Goal: Information Seeking & Learning: Learn about a topic

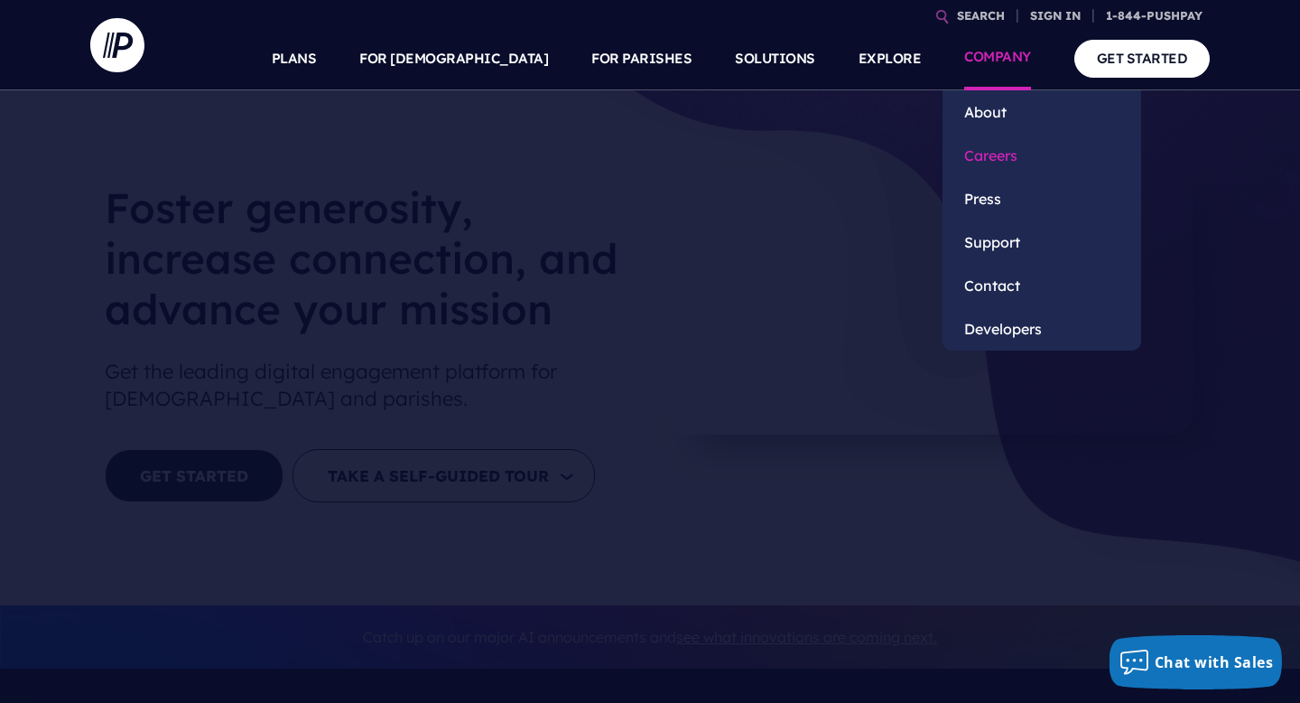
click at [1006, 159] on link "Careers" at bounding box center [1042, 155] width 199 height 43
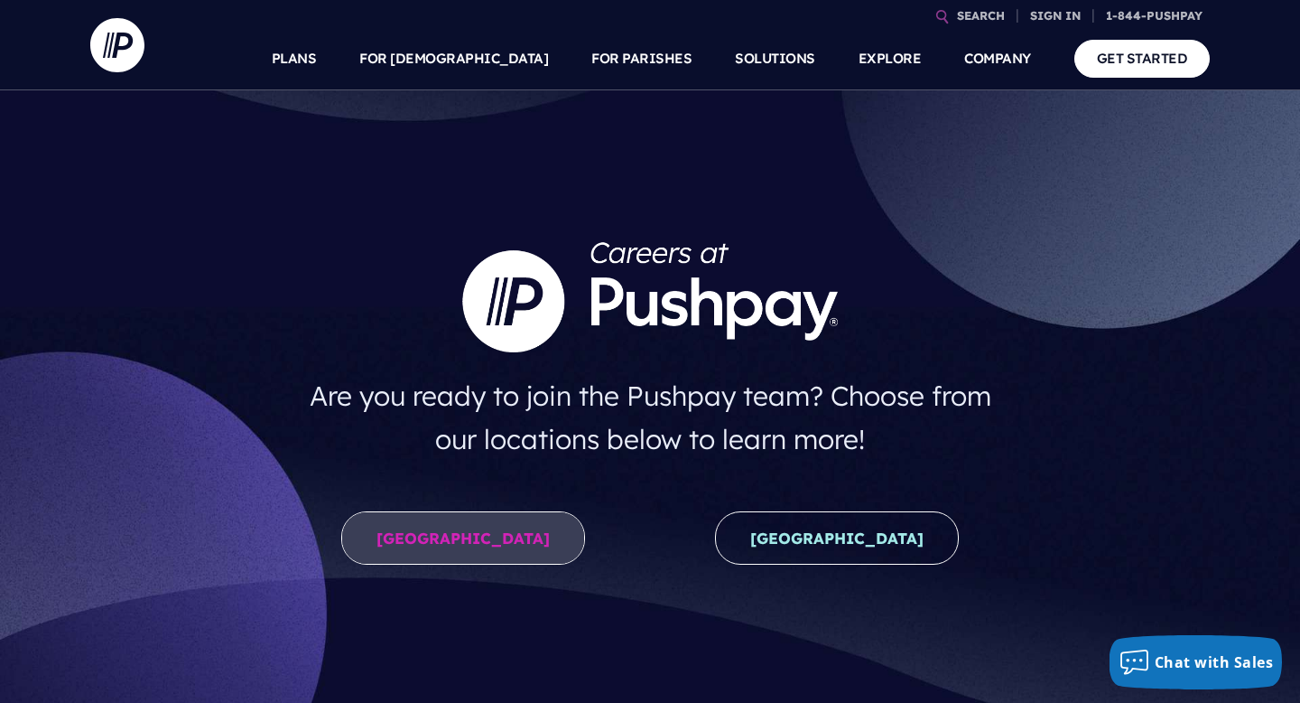
click at [471, 540] on link "[GEOGRAPHIC_DATA]" at bounding box center [463, 537] width 244 height 53
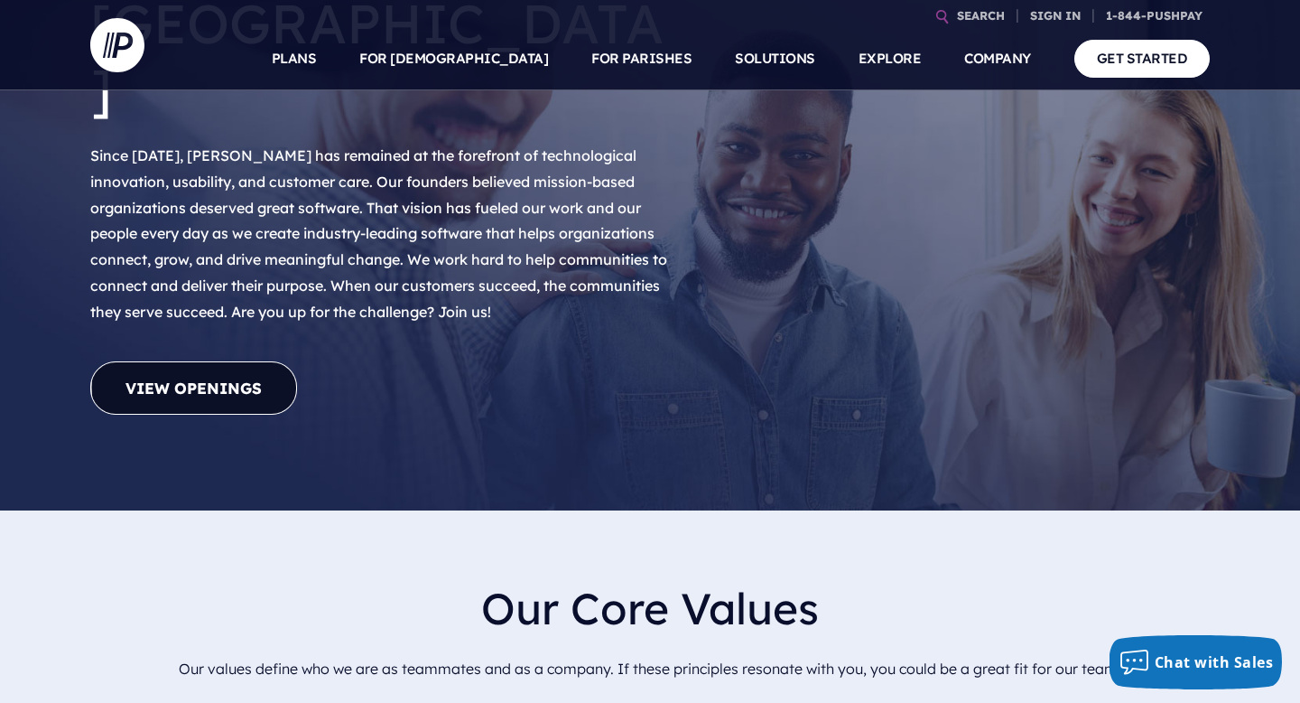
click at [255, 361] on link "View Openings" at bounding box center [193, 387] width 207 height 53
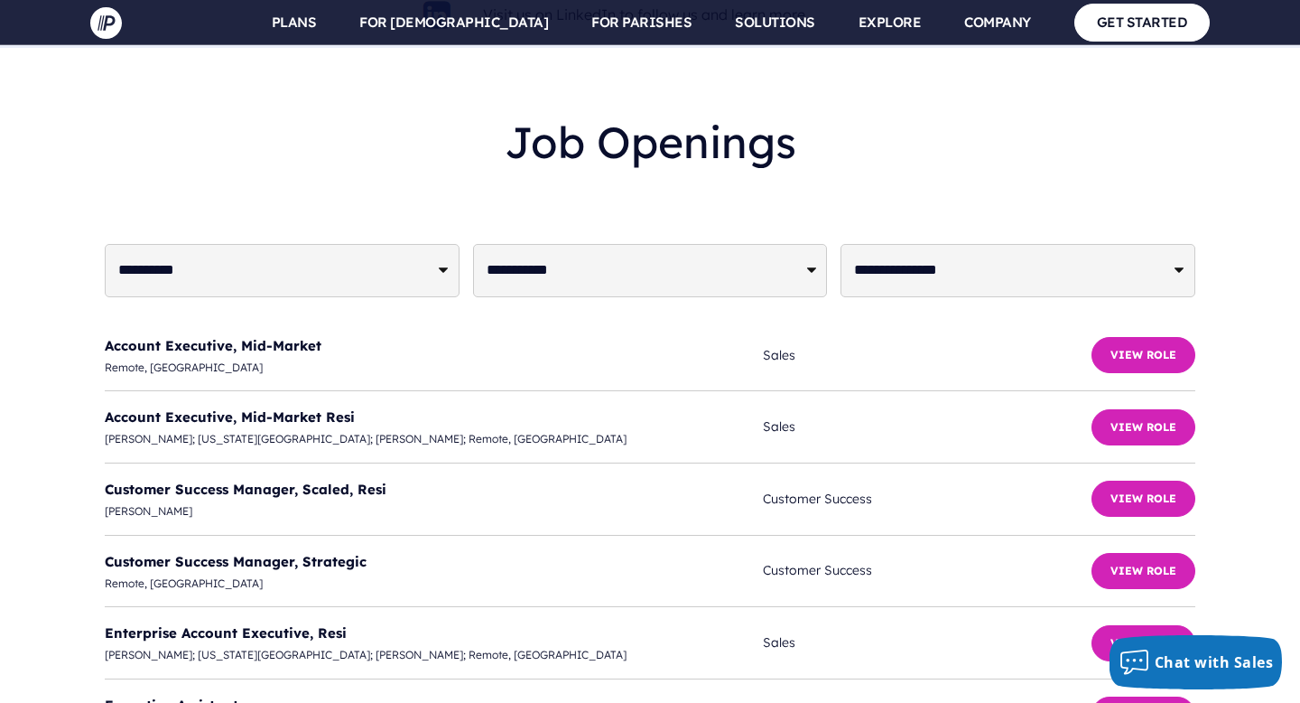
scroll to position [4389, 0]
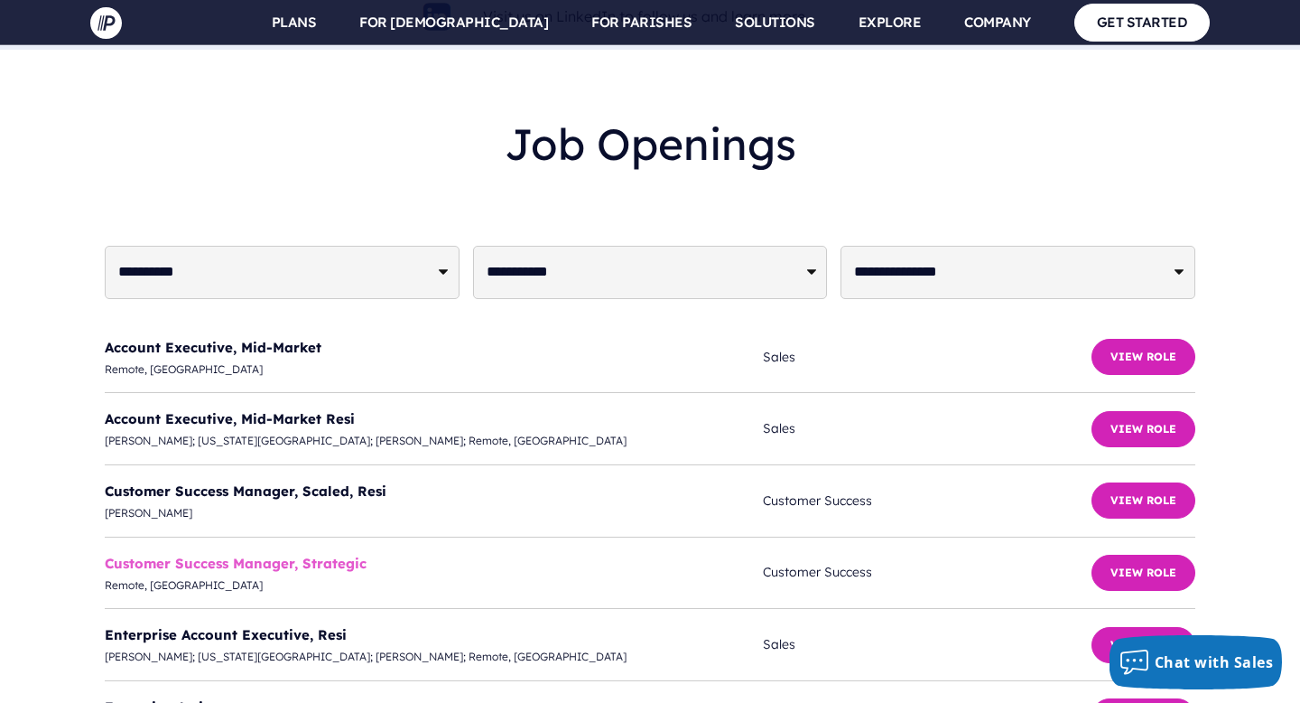
click at [265, 554] on link "Customer Success Manager, Strategic" at bounding box center [236, 562] width 262 height 17
click at [322, 554] on link "Customer Success Manager, Strategic" at bounding box center [236, 562] width 262 height 17
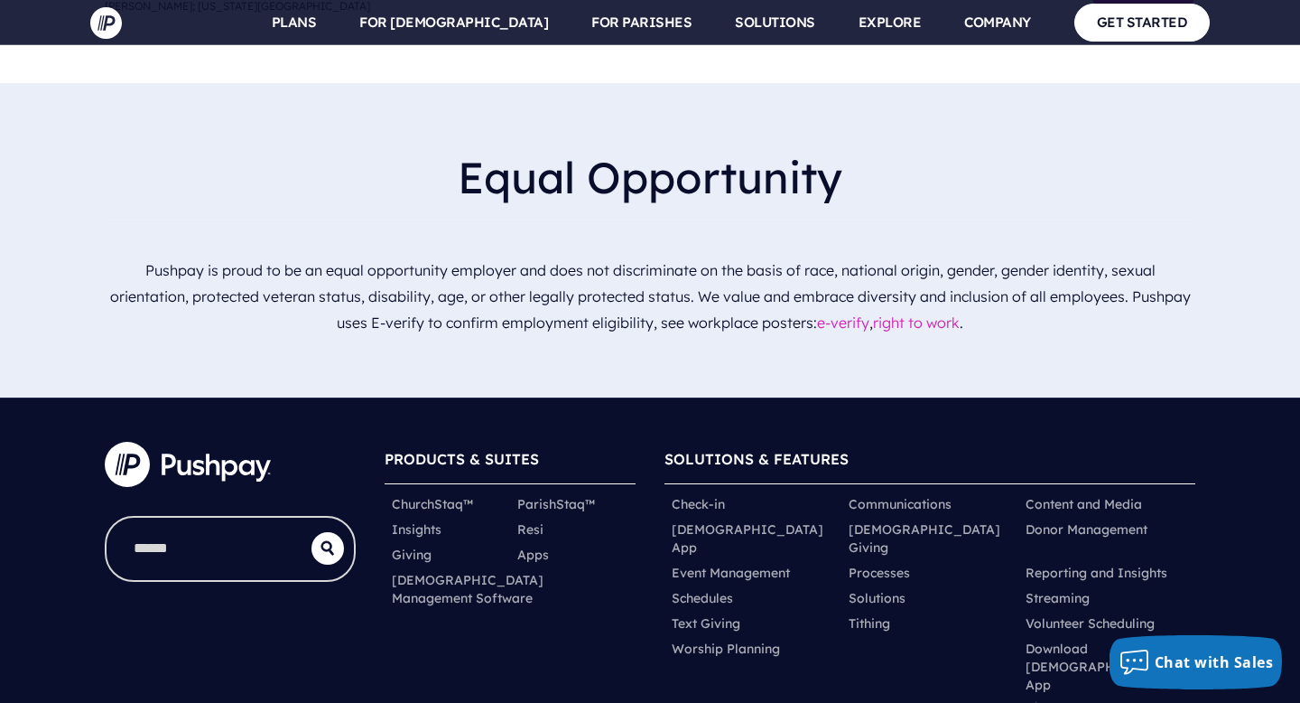
scroll to position [6001, 0]
